Goal: Task Accomplishment & Management: Manage account settings

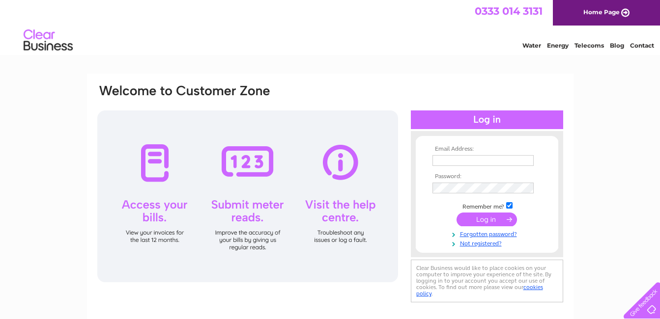
click at [453, 161] on input "text" at bounding box center [482, 160] width 101 height 11
type input "yvesshama@hotmail.com"
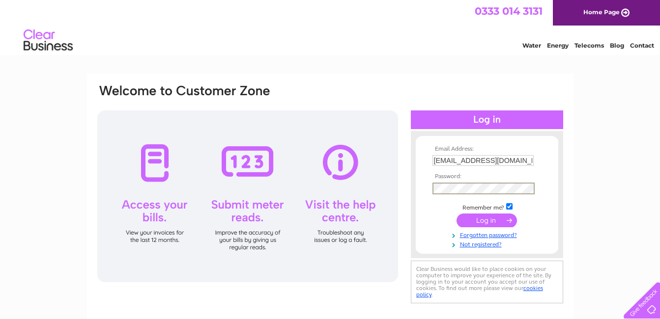
click at [490, 217] on input "submit" at bounding box center [486, 221] width 60 height 14
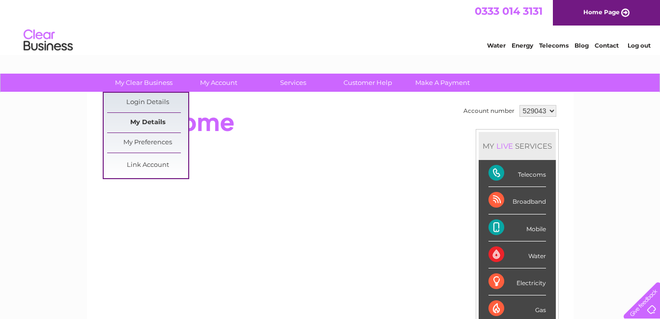
click at [145, 120] on link "My Details" at bounding box center [147, 123] width 81 height 20
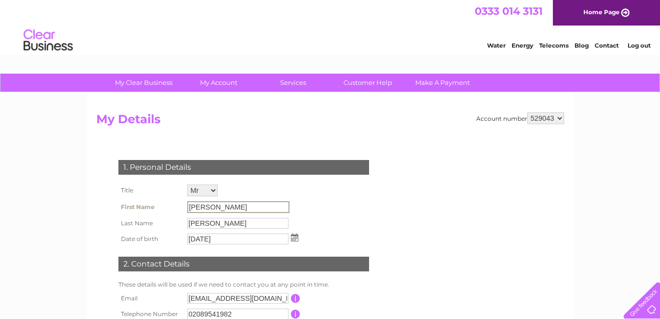
click at [213, 206] on input "Harry" at bounding box center [238, 207] width 102 height 12
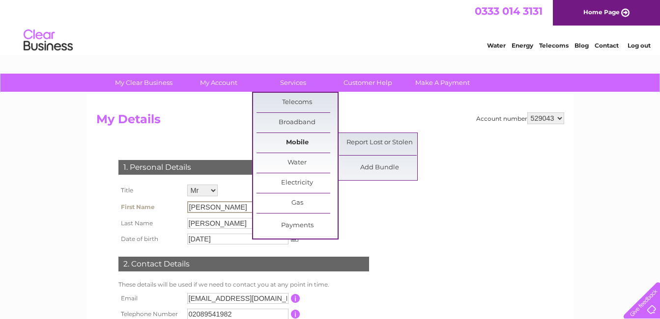
click at [295, 146] on link "Mobile" at bounding box center [296, 143] width 81 height 20
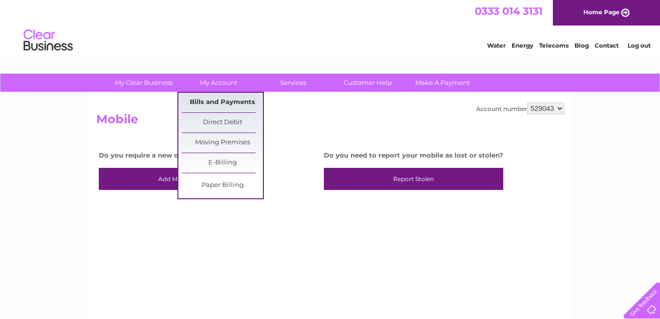
click at [217, 99] on link "Bills and Payments" at bounding box center [222, 103] width 81 height 20
click at [227, 105] on link "Bills and Payments" at bounding box center [222, 103] width 81 height 20
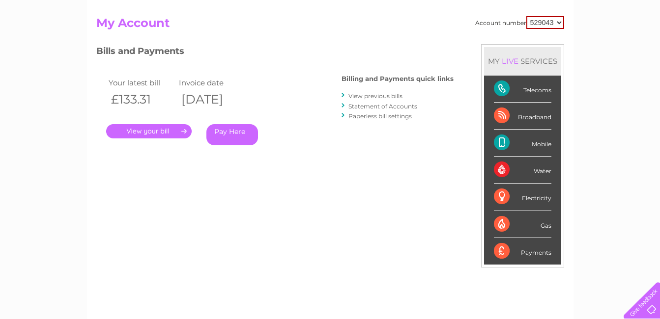
scroll to position [98, 0]
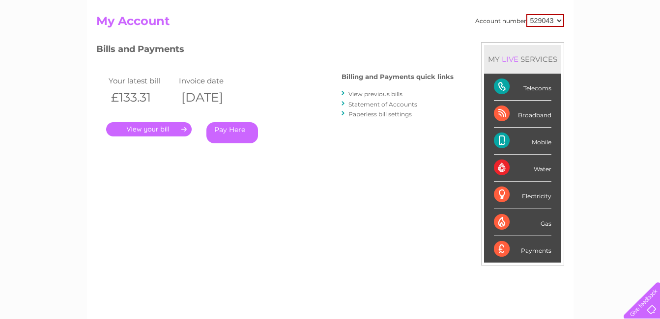
click at [160, 130] on link "." at bounding box center [148, 129] width 85 height 14
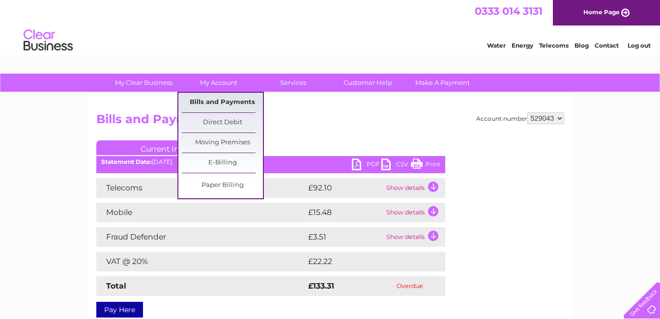
click at [220, 100] on link "Bills and Payments" at bounding box center [222, 103] width 81 height 20
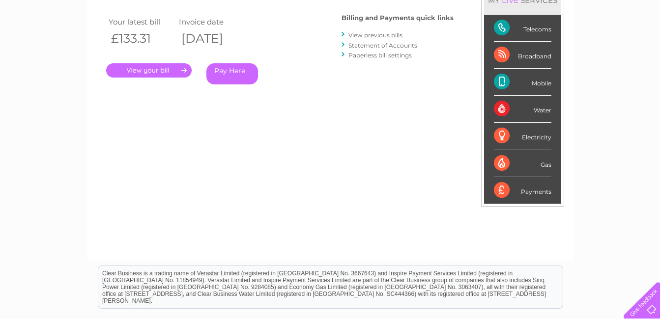
scroll to position [147, 0]
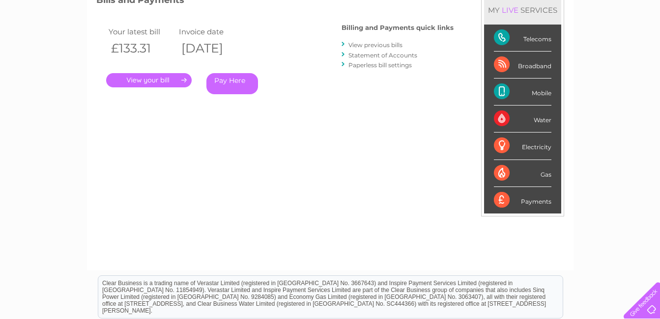
click at [144, 79] on link "." at bounding box center [148, 80] width 85 height 14
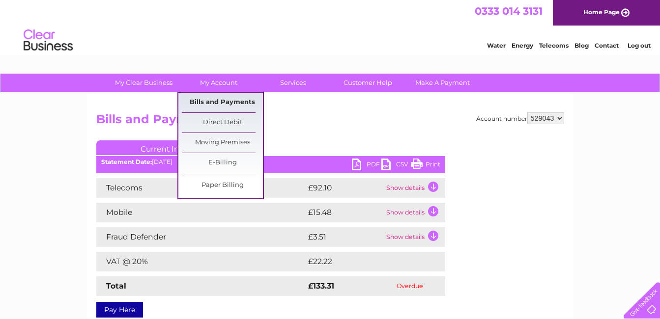
click at [222, 103] on link "Bills and Payments" at bounding box center [222, 103] width 81 height 20
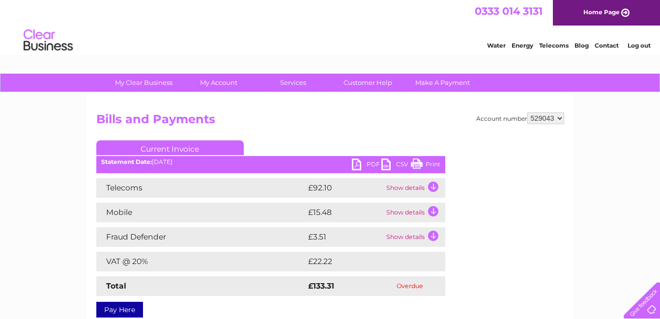
scroll to position [51, 0]
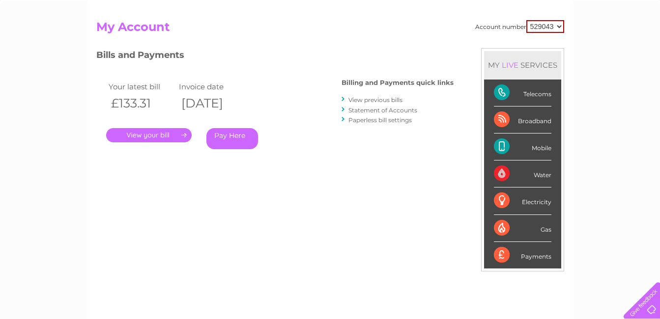
scroll to position [98, 0]
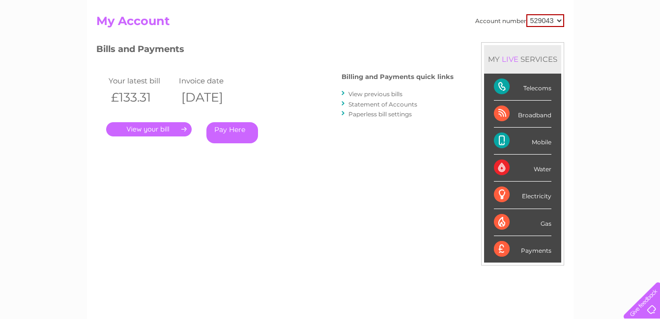
click at [533, 139] on div "Mobile" at bounding box center [522, 141] width 57 height 27
click at [502, 141] on div "Mobile" at bounding box center [522, 141] width 57 height 27
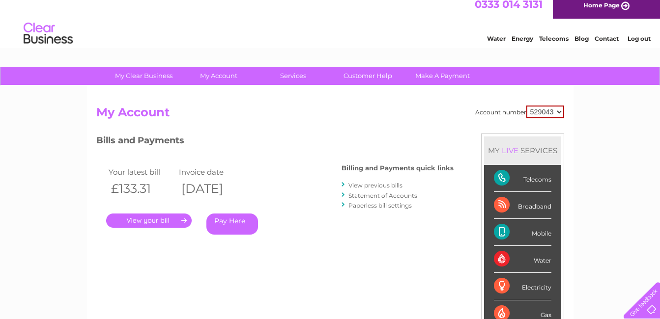
scroll to position [0, 0]
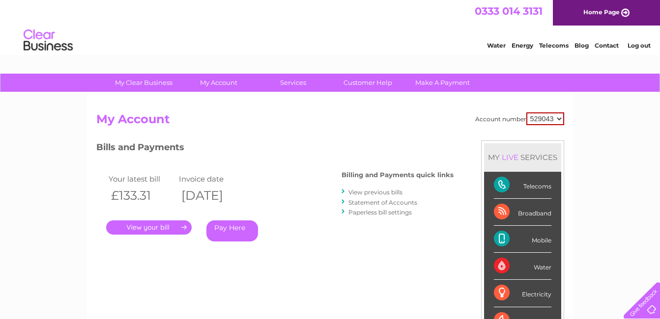
click at [153, 227] on link "." at bounding box center [148, 228] width 85 height 14
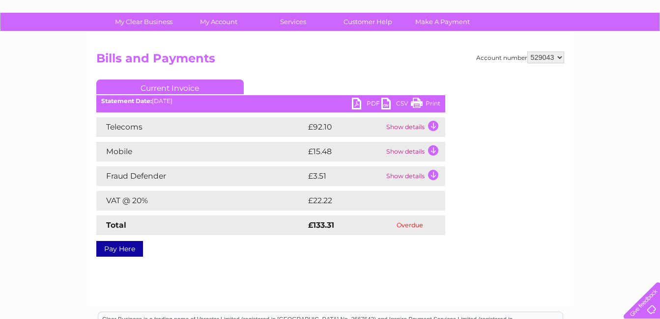
scroll to position [28, 0]
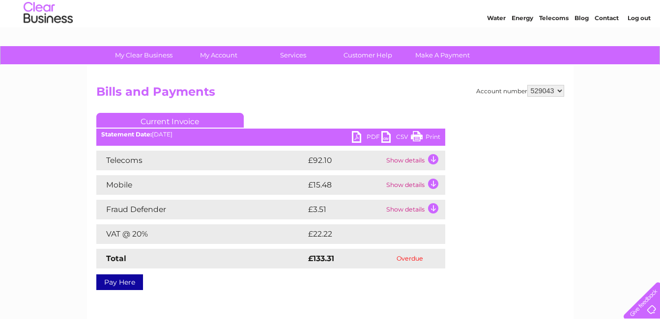
click at [367, 137] on link "PDF" at bounding box center [366, 138] width 29 height 14
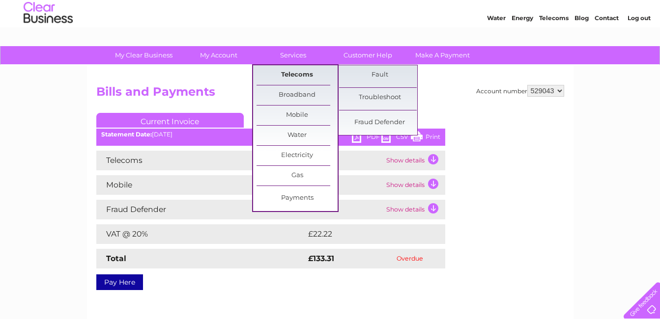
click at [297, 75] on link "Telecoms" at bounding box center [296, 75] width 81 height 20
click at [295, 71] on link "Telecoms" at bounding box center [296, 75] width 81 height 20
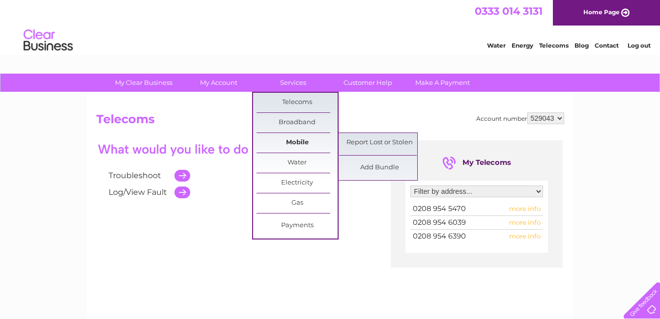
click at [295, 138] on link "Mobile" at bounding box center [296, 143] width 81 height 20
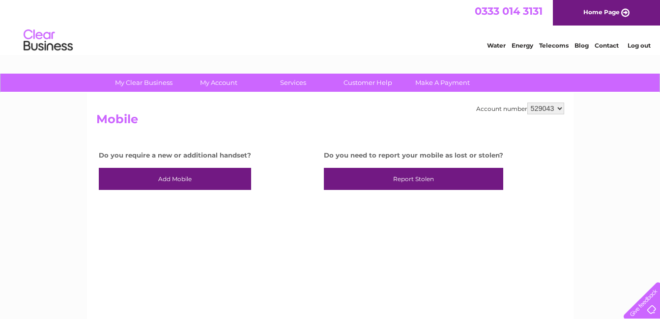
click at [559, 43] on link "Telecoms" at bounding box center [553, 45] width 29 height 7
